Goal: Register for event/course

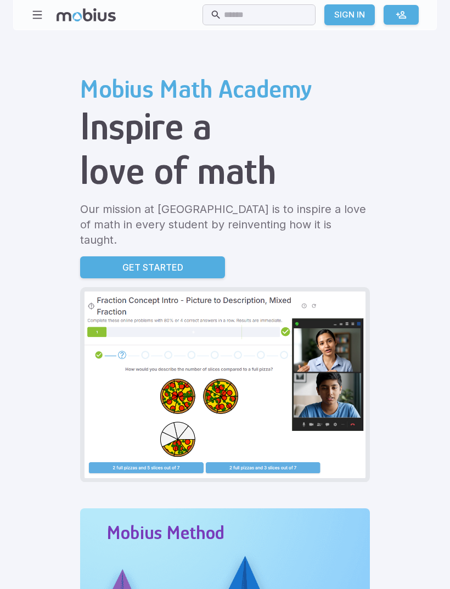
click at [397, 18] on icon at bounding box center [401, 14] width 11 height 11
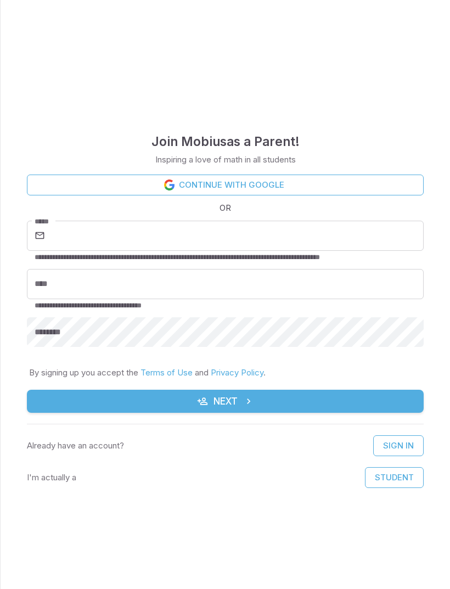
click at [364, 188] on link "Continue with Google" at bounding box center [225, 184] width 397 height 21
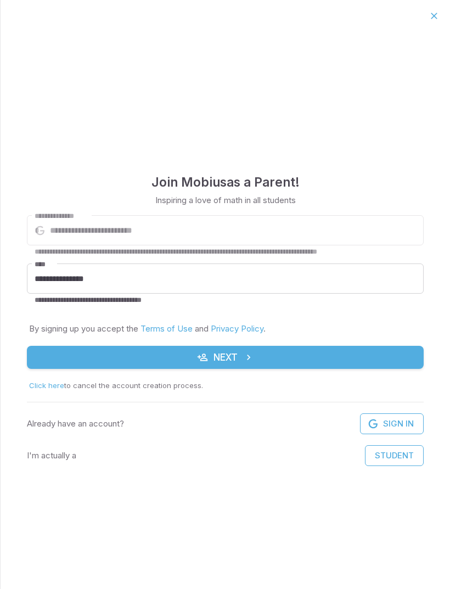
click at [351, 361] on button "Next" at bounding box center [225, 357] width 397 height 23
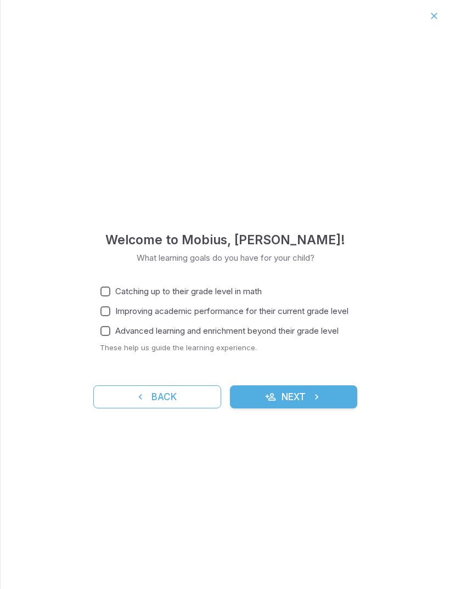
click at [328, 391] on button "Next" at bounding box center [294, 396] width 128 height 23
click at [158, 287] on span "Catching up to their grade level in math" at bounding box center [188, 291] width 146 height 12
click at [172, 310] on span "Improving academic performance for their current grade level" at bounding box center [231, 311] width 233 height 12
click at [180, 330] on span "Advanced learning and enrichment beyond their grade level" at bounding box center [226, 331] width 223 height 12
click at [299, 389] on button "Next" at bounding box center [294, 396] width 128 height 23
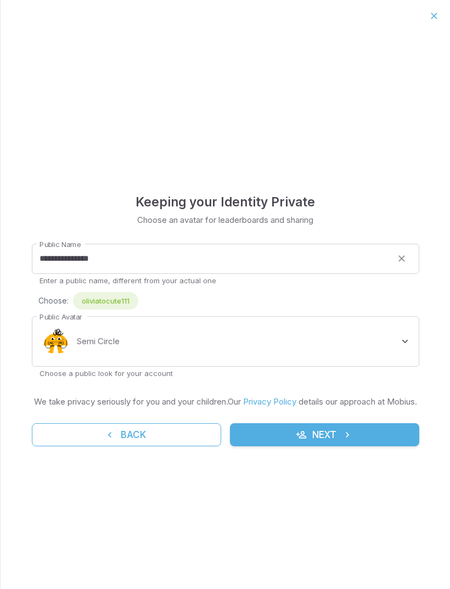
click at [327, 435] on button "Next" at bounding box center [324, 434] width 189 height 23
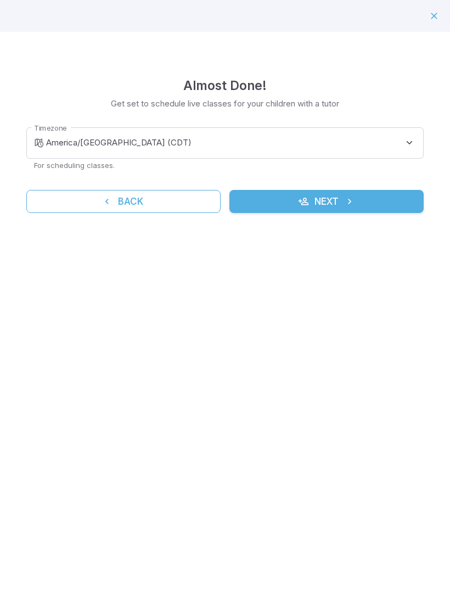
click at [396, 205] on button "Next" at bounding box center [326, 201] width 194 height 23
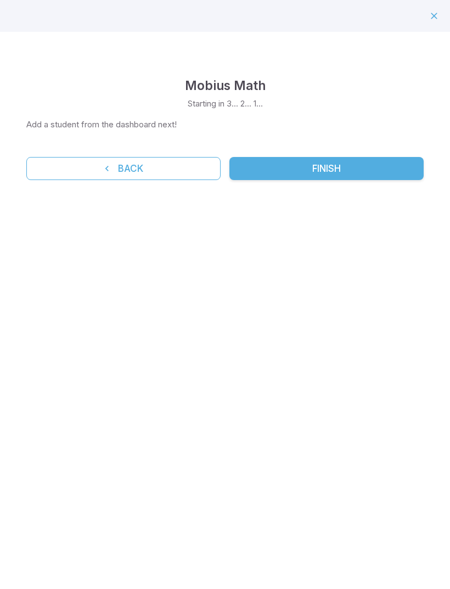
click at [391, 171] on button "Finish" at bounding box center [326, 168] width 194 height 23
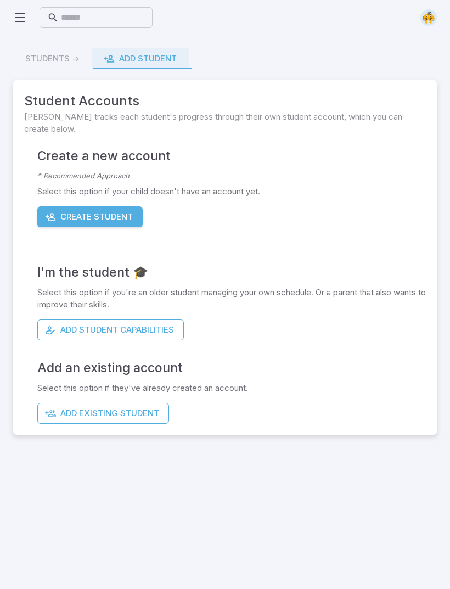
click at [183, 332] on button "Add Student Capabilities" at bounding box center [110, 329] width 146 height 21
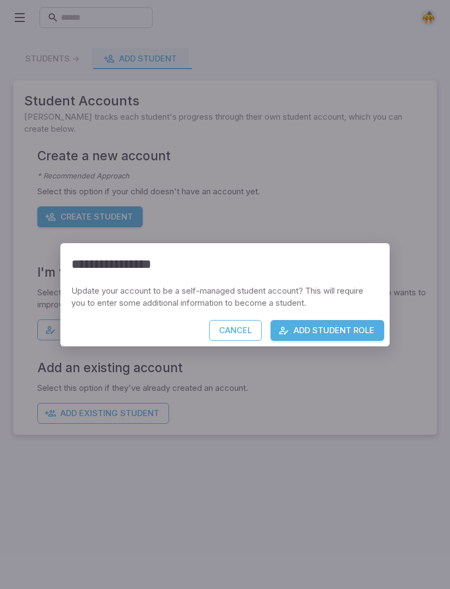
click at [356, 327] on button "Add Student Role" at bounding box center [327, 330] width 114 height 21
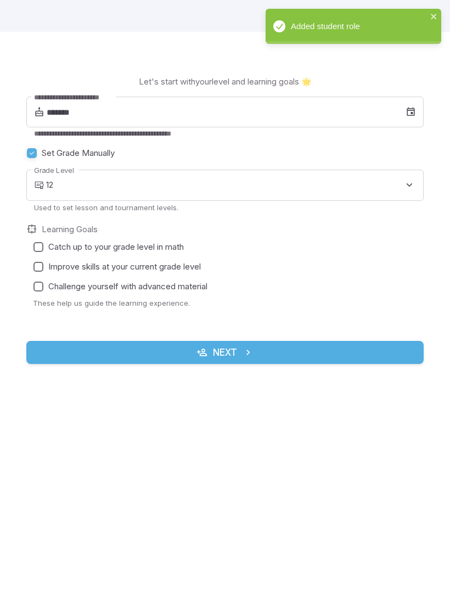
click at [402, 193] on body "**********" at bounding box center [225, 351] width 450 height 703
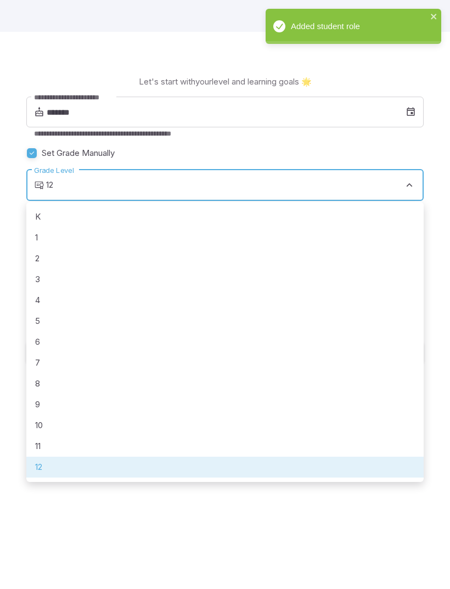
click at [99, 338] on li "6" at bounding box center [224, 341] width 397 height 21
type input "*"
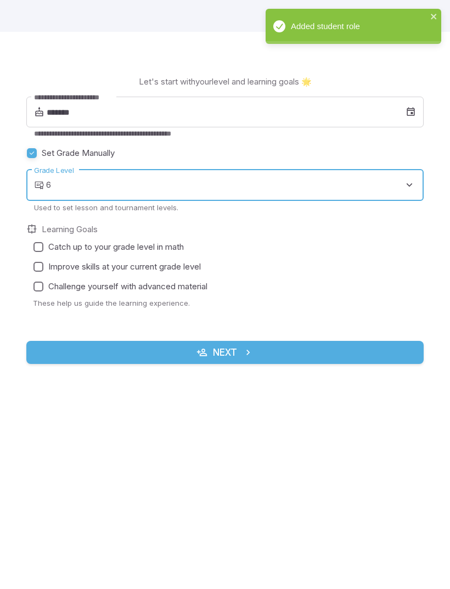
click at [189, 244] on label "Catch up to your grade level in math" at bounding box center [222, 247] width 386 height 20
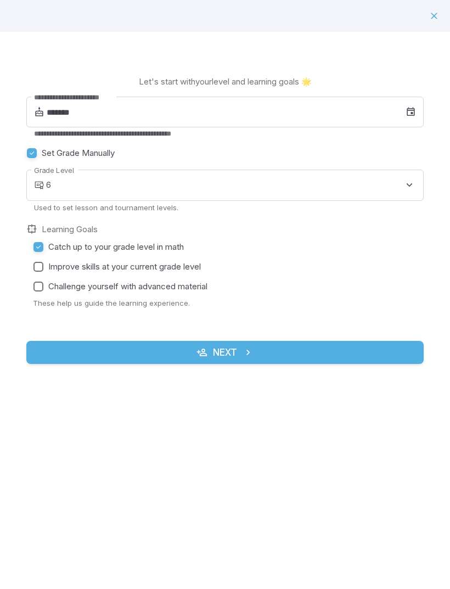
click at [183, 270] on span "Improve skills at your current grade level" at bounding box center [124, 267] width 152 height 12
click at [178, 242] on span "Catch up to your grade level in math" at bounding box center [115, 247] width 135 height 12
click at [165, 295] on label "Challenge yourself with advanced material" at bounding box center [222, 286] width 386 height 20
click at [178, 251] on span "Catch up to your grade level in math" at bounding box center [115, 247] width 135 height 12
click at [279, 348] on button "Next" at bounding box center [224, 352] width 397 height 23
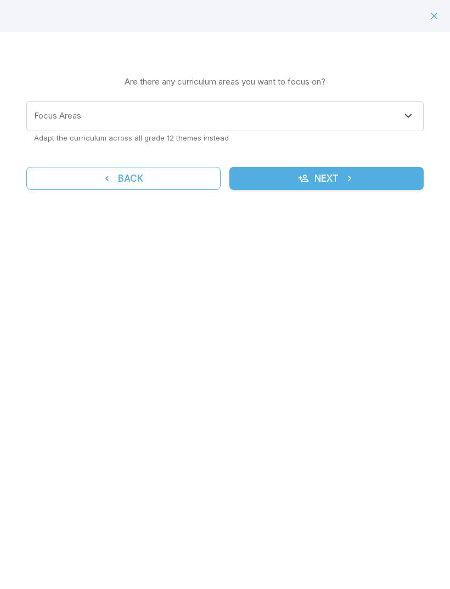
click at [401, 105] on div "Focus Areas" at bounding box center [224, 116] width 397 height 30
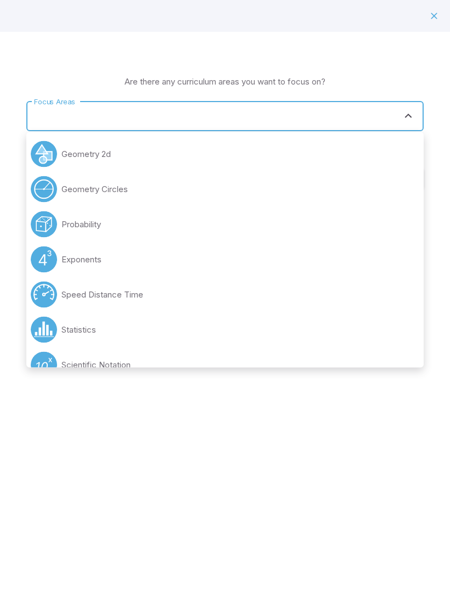
click at [401, 105] on div "Focus Areas" at bounding box center [224, 116] width 397 height 30
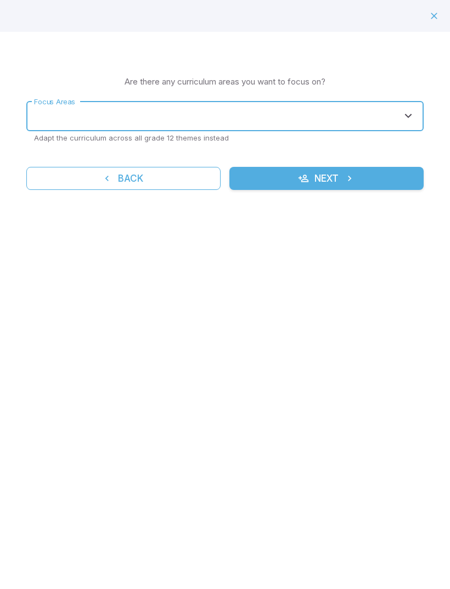
click at [392, 121] on input "Focus Areas" at bounding box center [216, 116] width 371 height 20
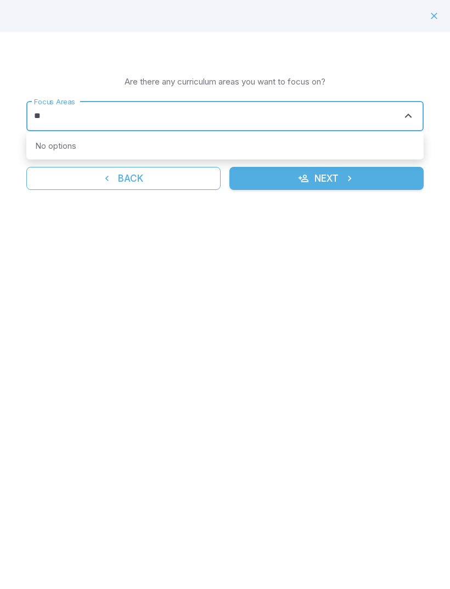
type input "*"
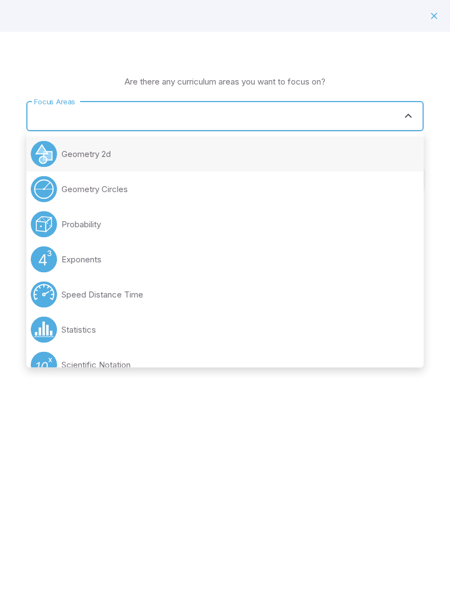
click at [238, 154] on li "Geometry 2d" at bounding box center [224, 154] width 397 height 35
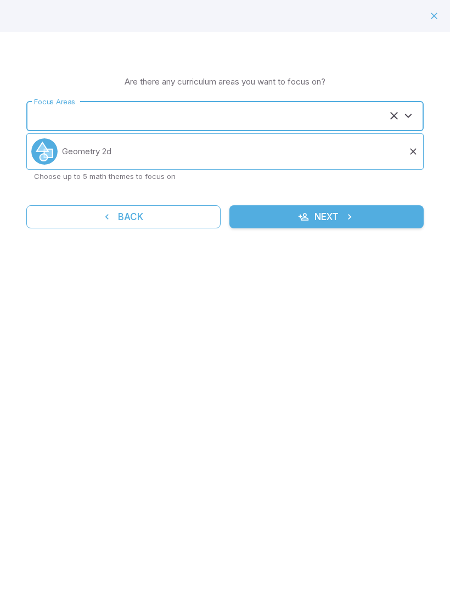
click at [338, 208] on button "Next" at bounding box center [326, 216] width 194 height 23
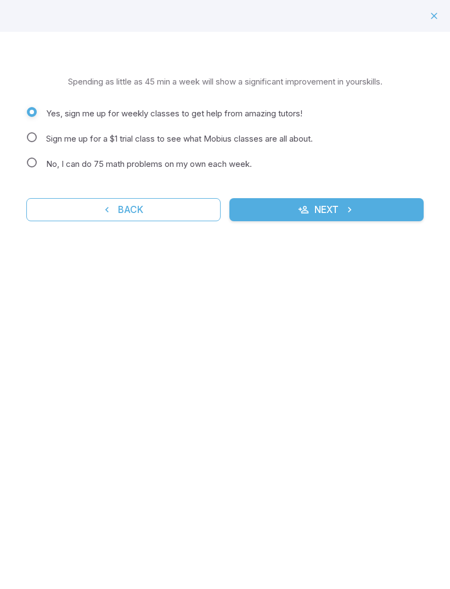
click at [259, 140] on span "Sign me up for a $1 trial class to see what Mobius classes are all about." at bounding box center [179, 139] width 267 height 12
click at [261, 170] on label "No, I can do 75 math problems on my own each week." at bounding box center [218, 164] width 393 height 16
click at [300, 108] on span "Yes, sign me up for weekly classes to get help from amazing tutors!" at bounding box center [174, 114] width 256 height 12
click at [236, 171] on label "No, I can do 75 math problems on my own each week." at bounding box center [218, 164] width 393 height 16
click at [312, 200] on button "Next" at bounding box center [326, 209] width 194 height 23
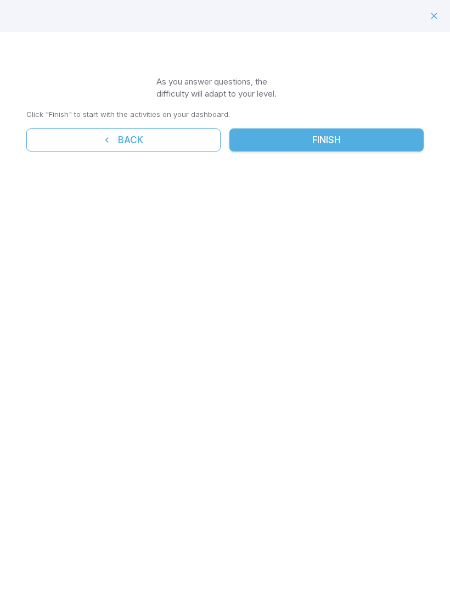
click at [355, 137] on button "Finish" at bounding box center [326, 139] width 194 height 23
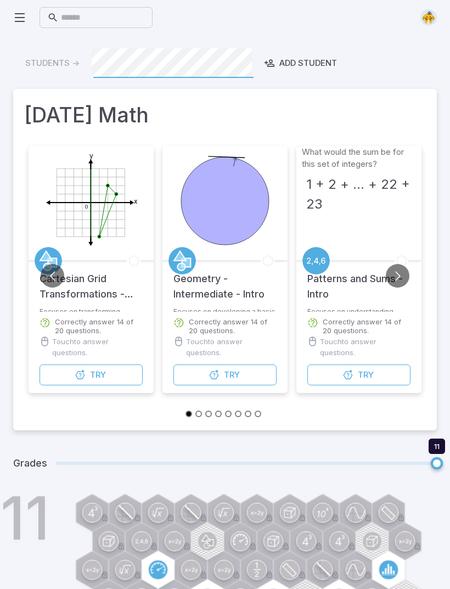
click at [337, 378] on button "Try Unit" at bounding box center [358, 374] width 103 height 21
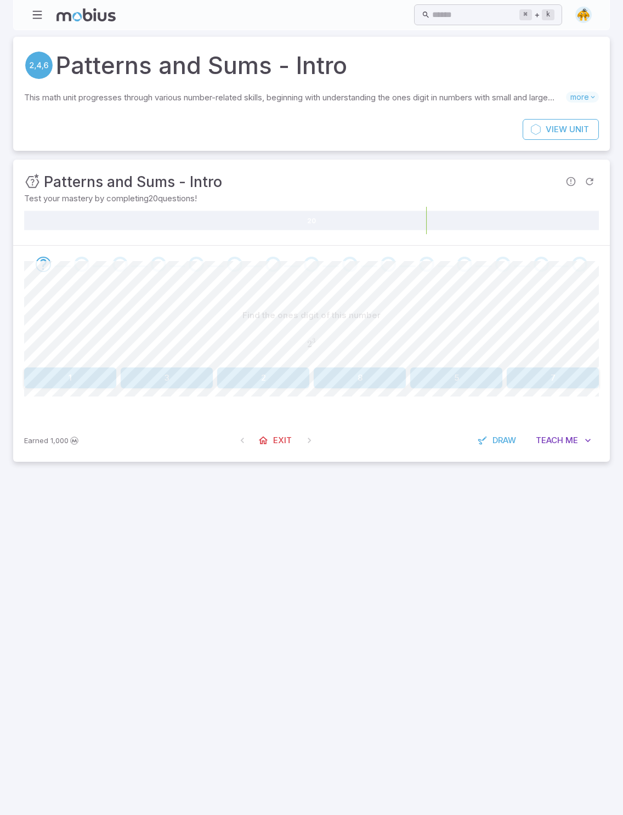
click at [449, 359] on div "Find the ones digit of this number 2 3 2^{3} 2 3" at bounding box center [311, 334] width 575 height 58
click at [449, 381] on button "5" at bounding box center [456, 378] width 92 height 21
click at [449, 385] on button "0" at bounding box center [553, 378] width 92 height 21
click at [393, 380] on button "0" at bounding box center [360, 378] width 92 height 21
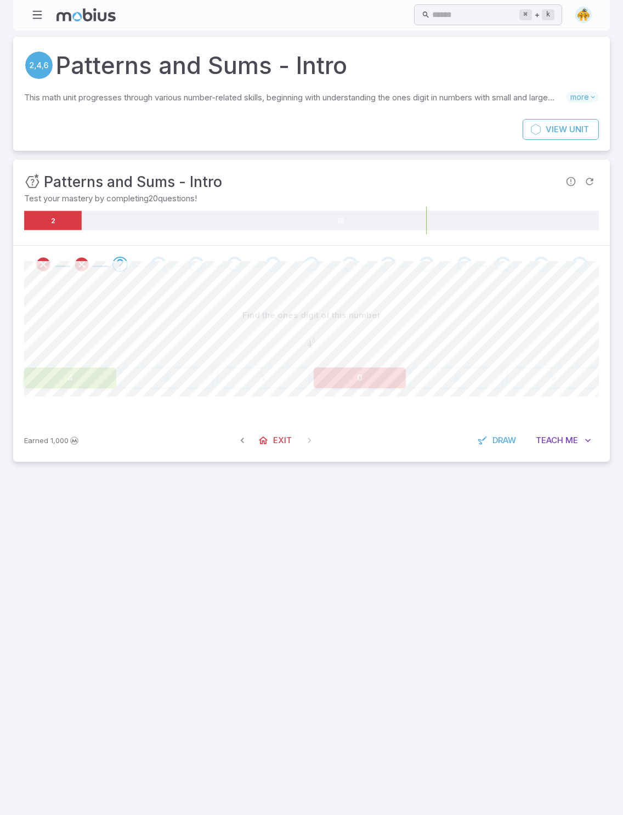
click at [78, 378] on button "4" at bounding box center [70, 378] width 92 height 21
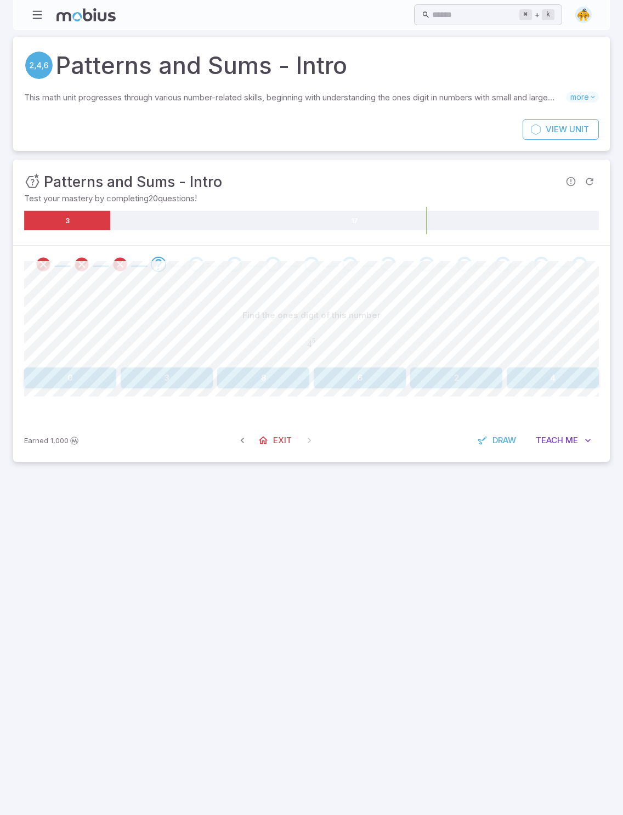
click at [274, 378] on button "8" at bounding box center [263, 378] width 92 height 21
click at [449, 354] on div "4 3 4^{3} 4 3" at bounding box center [311, 344] width 575 height 29
click at [449, 375] on button "4" at bounding box center [456, 378] width 92 height 21
click at [449, 588] on div at bounding box center [311, 646] width 623 height 338
click at [361, 370] on button "8" at bounding box center [360, 378] width 92 height 21
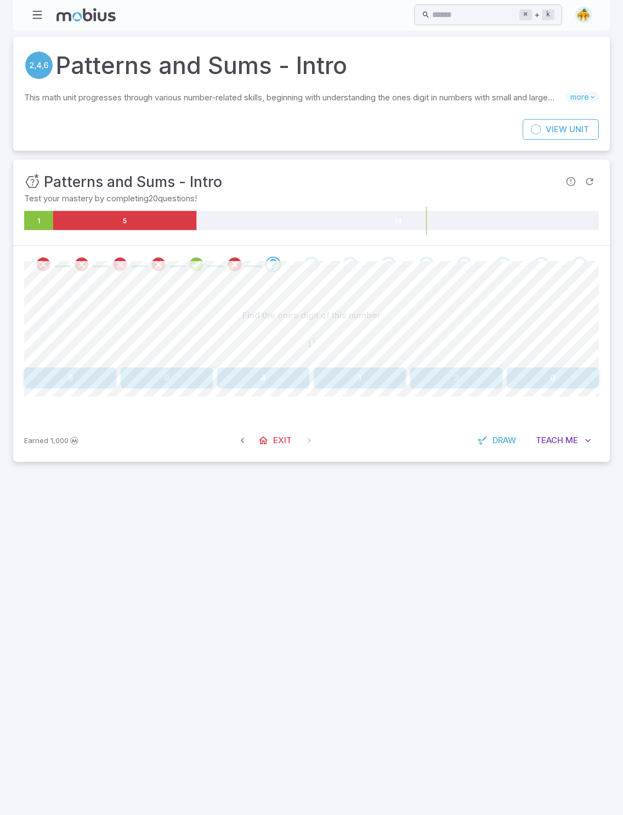
click at [449, 383] on button "0" at bounding box center [553, 378] width 92 height 21
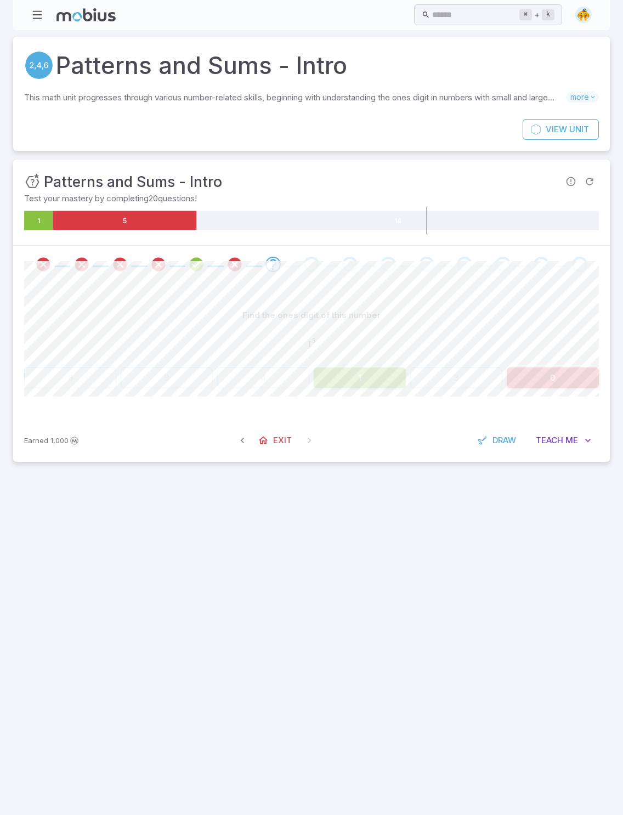
click at [363, 373] on button "1" at bounding box center [360, 378] width 92 height 21
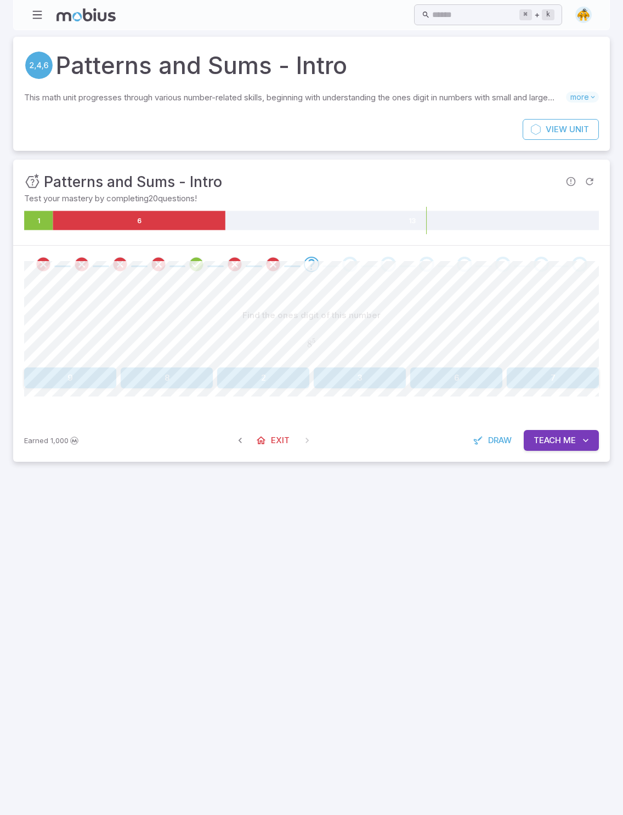
click at [182, 375] on button "8" at bounding box center [167, 378] width 92 height 21
click at [184, 377] on button "8" at bounding box center [167, 378] width 92 height 21
click at [449, 214] on section "Patterns and Sums - Intro This math unit progresses through various number-rela…" at bounding box center [311, 253] width 623 height 447
click at [376, 375] on button "9" at bounding box center [360, 378] width 92 height 21
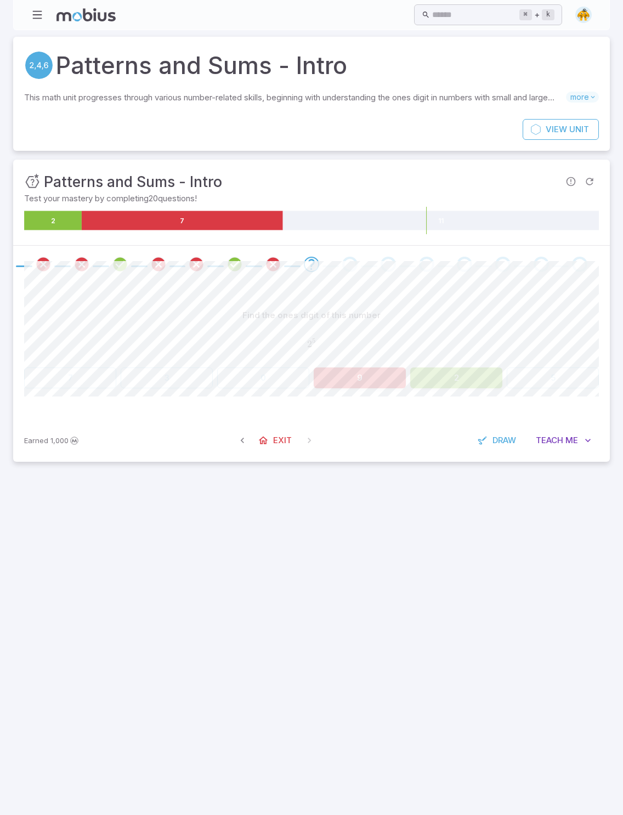
click at [449, 385] on button "2" at bounding box center [456, 378] width 92 height 21
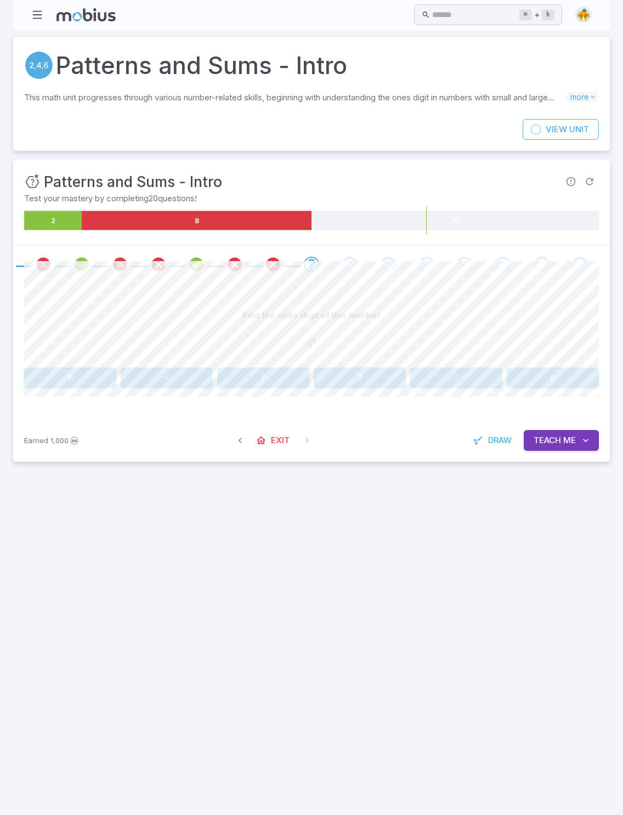
click at [449, 368] on button "9" at bounding box center [553, 378] width 92 height 21
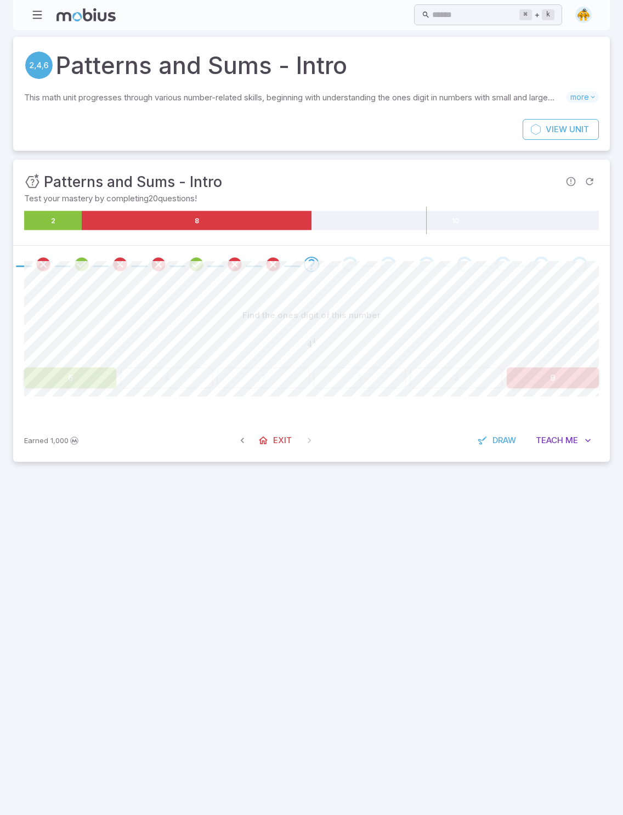
click at [80, 378] on button "6" at bounding box center [70, 378] width 92 height 21
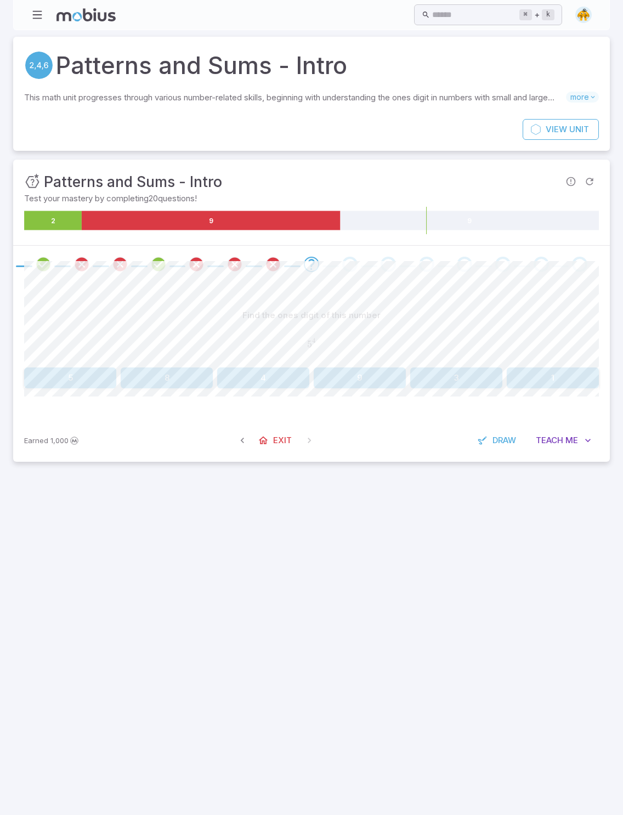
click at [370, 381] on button "9" at bounding box center [360, 378] width 92 height 21
click at [257, 394] on div "Find the ones digit of this number 9 4 9^{4} 9 4 1 4 9 8 6 3 Canvas actions 100…" at bounding box center [311, 351] width 575 height 136
click at [269, 379] on button "9" at bounding box center [263, 378] width 92 height 21
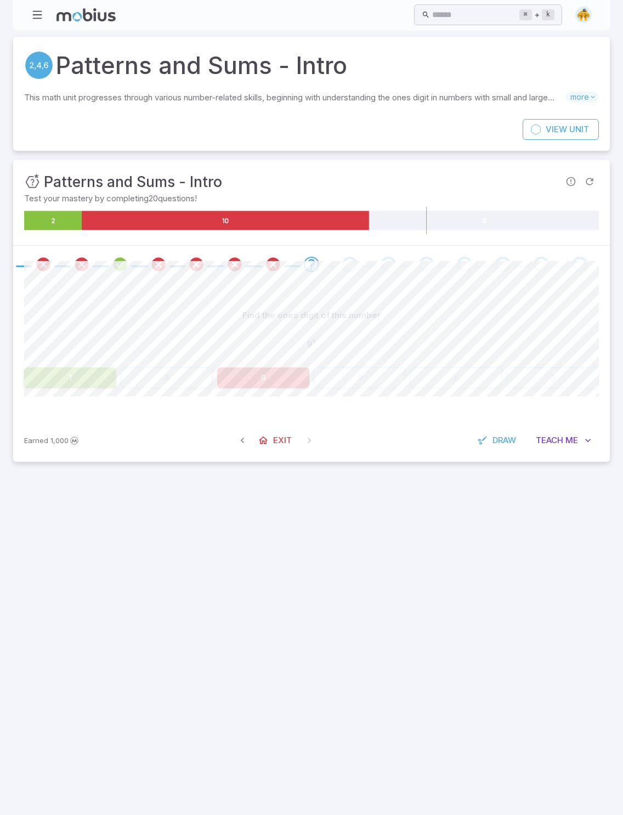
click at [240, 440] on icon "button" at bounding box center [242, 440] width 11 height 11
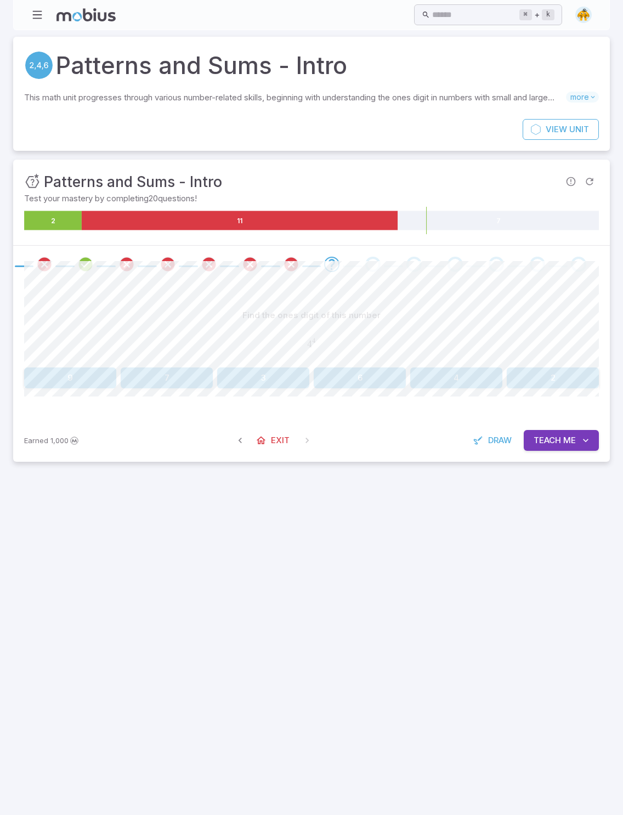
click at [188, 375] on button "7" at bounding box center [167, 378] width 92 height 21
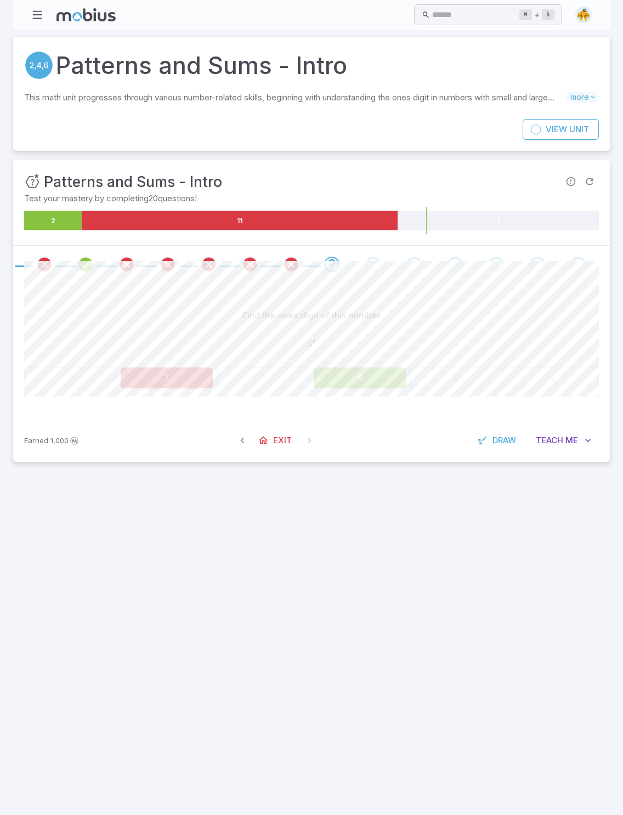
click at [242, 444] on button "button" at bounding box center [243, 441] width 20 height 20
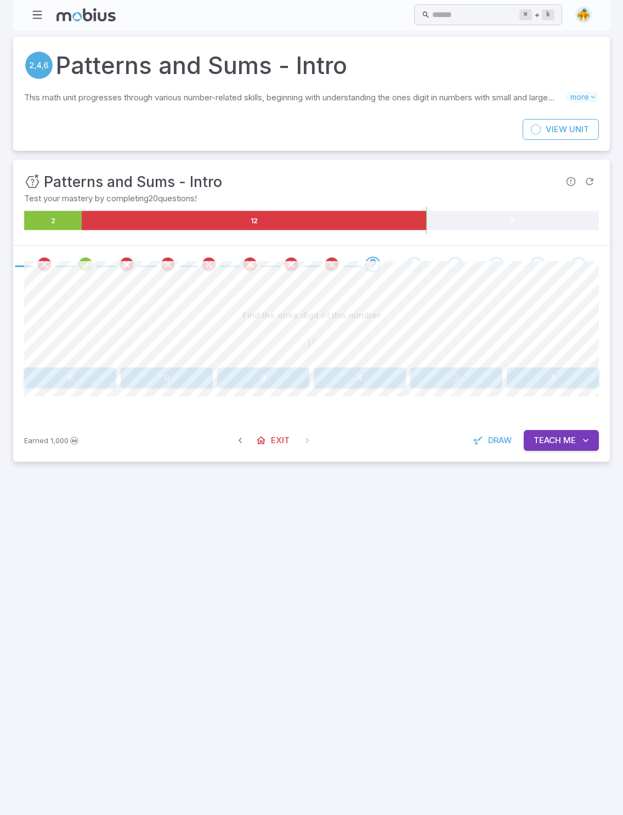
click at [272, 378] on button "9" at bounding box center [263, 378] width 92 height 21
click at [252, 385] on button "1" at bounding box center [263, 378] width 92 height 21
click at [449, 250] on section "Patterns and Sums - Intro This math unit progresses through various number-rela…" at bounding box center [311, 253] width 623 height 447
click at [370, 380] on button "0" at bounding box center [360, 378] width 92 height 21
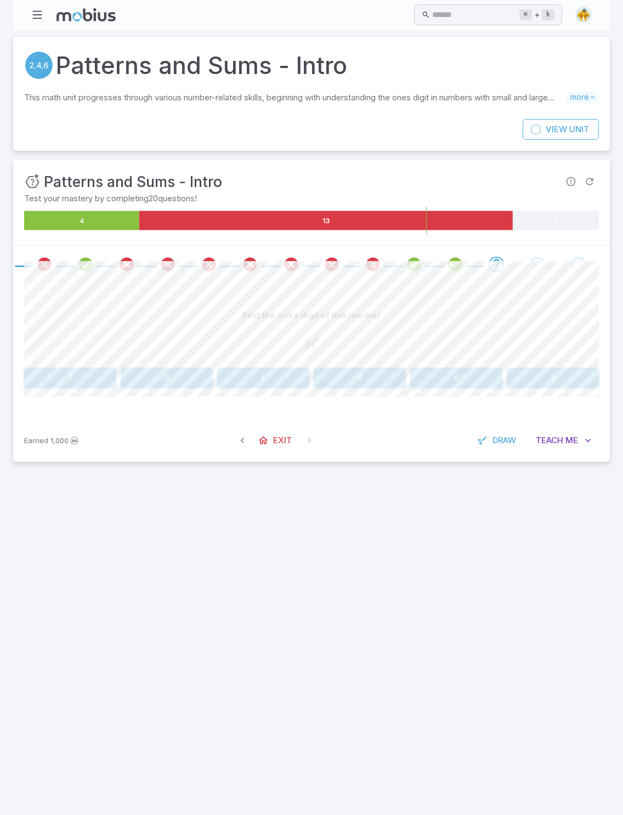
click at [416, 357] on div "3 4 6 34^{6} 3 4 6" at bounding box center [311, 344] width 575 height 29
click at [449, 382] on button "6" at bounding box center [456, 378] width 92 height 21
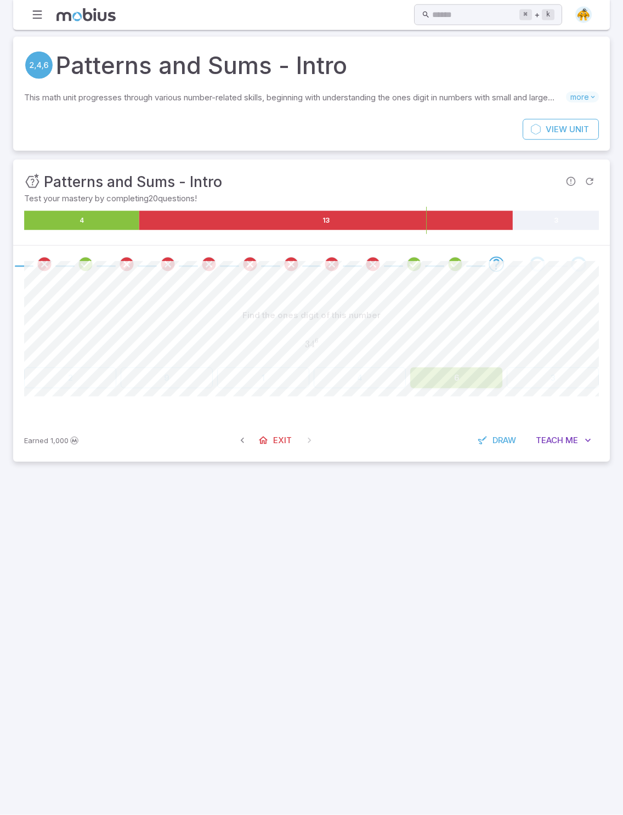
click at [216, 374] on div "2 9 1 4 6 3" at bounding box center [311, 378] width 575 height 21
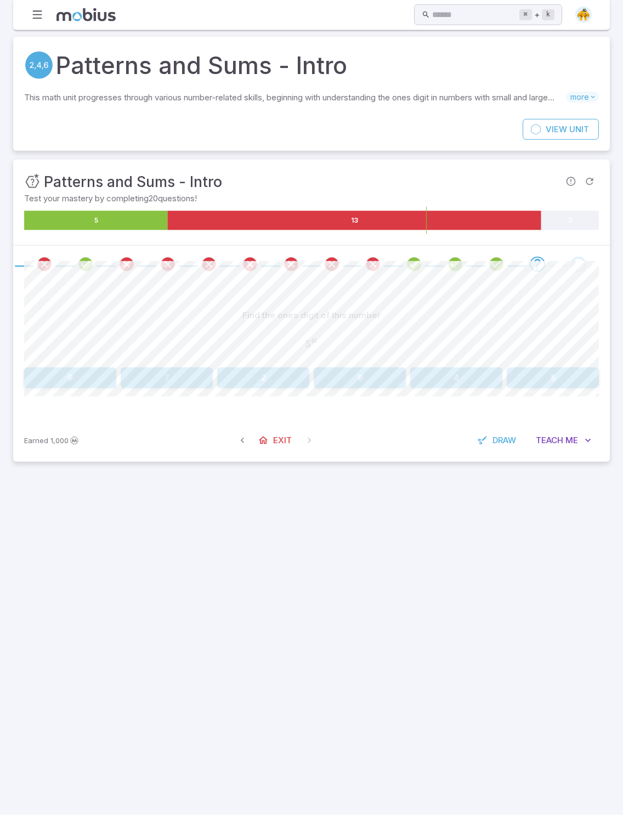
click at [205, 371] on button "7" at bounding box center [167, 378] width 92 height 21
click at [449, 380] on button "3" at bounding box center [456, 378] width 92 height 21
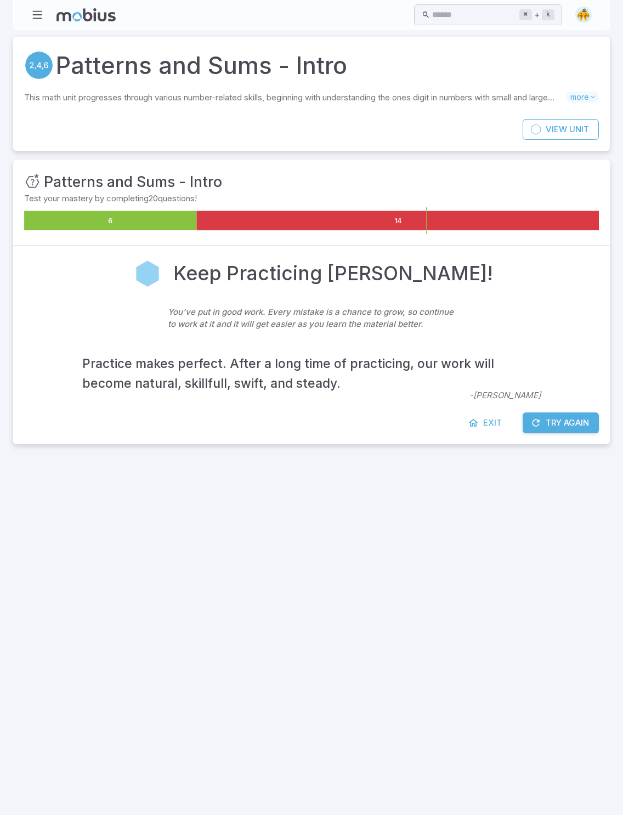
click at [449, 422] on button "Try Again" at bounding box center [561, 423] width 76 height 21
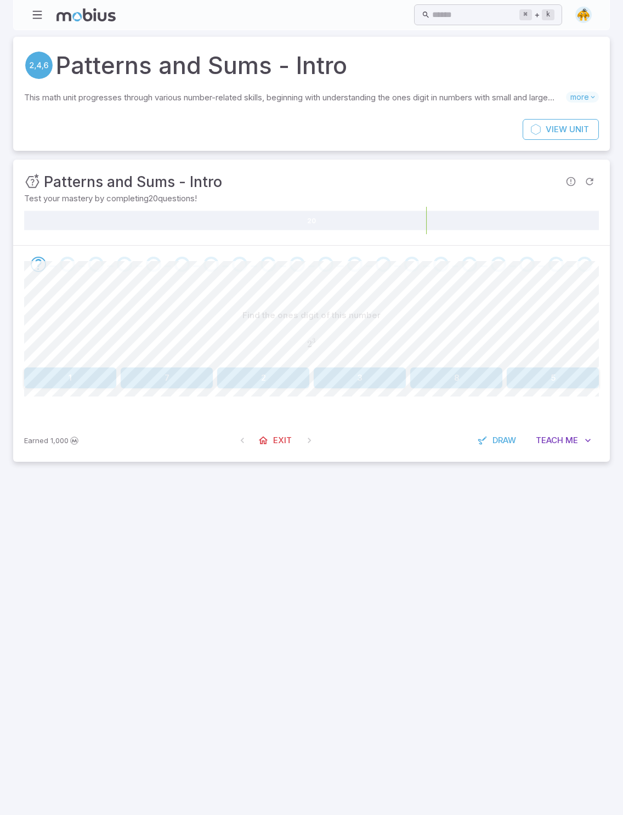
click at [376, 385] on button "3" at bounding box center [360, 378] width 92 height 21
click at [449, 434] on span "Teach" at bounding box center [547, 440] width 27 height 12
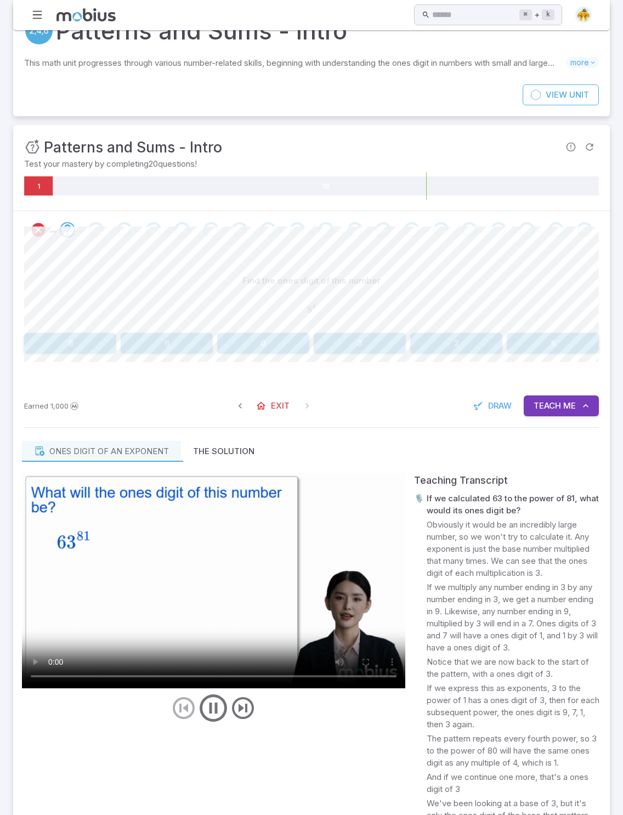
scroll to position [35, 0]
click at [225, 574] on video at bounding box center [213, 581] width 383 height 216
click at [228, 575] on video at bounding box center [213, 581] width 383 height 216
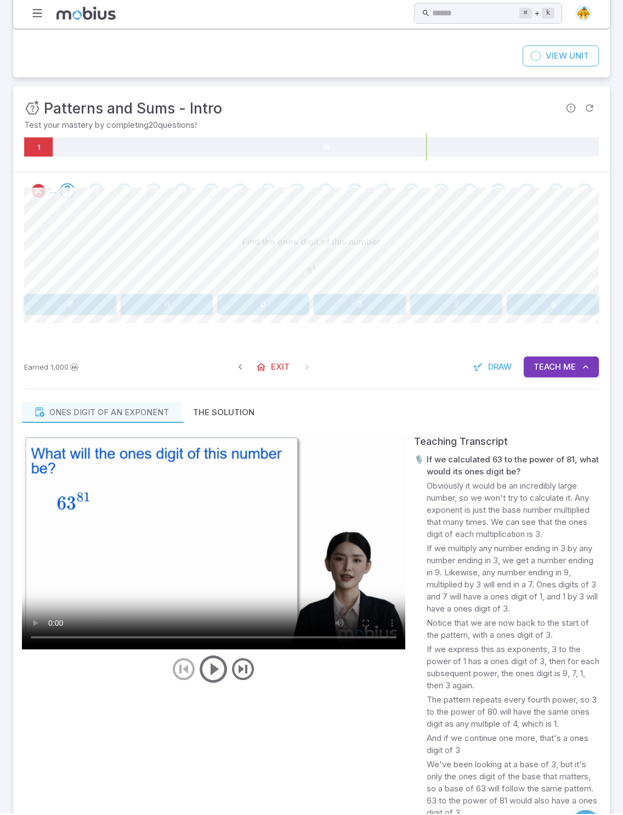
scroll to position [72, 0]
